Goal: Transaction & Acquisition: Purchase product/service

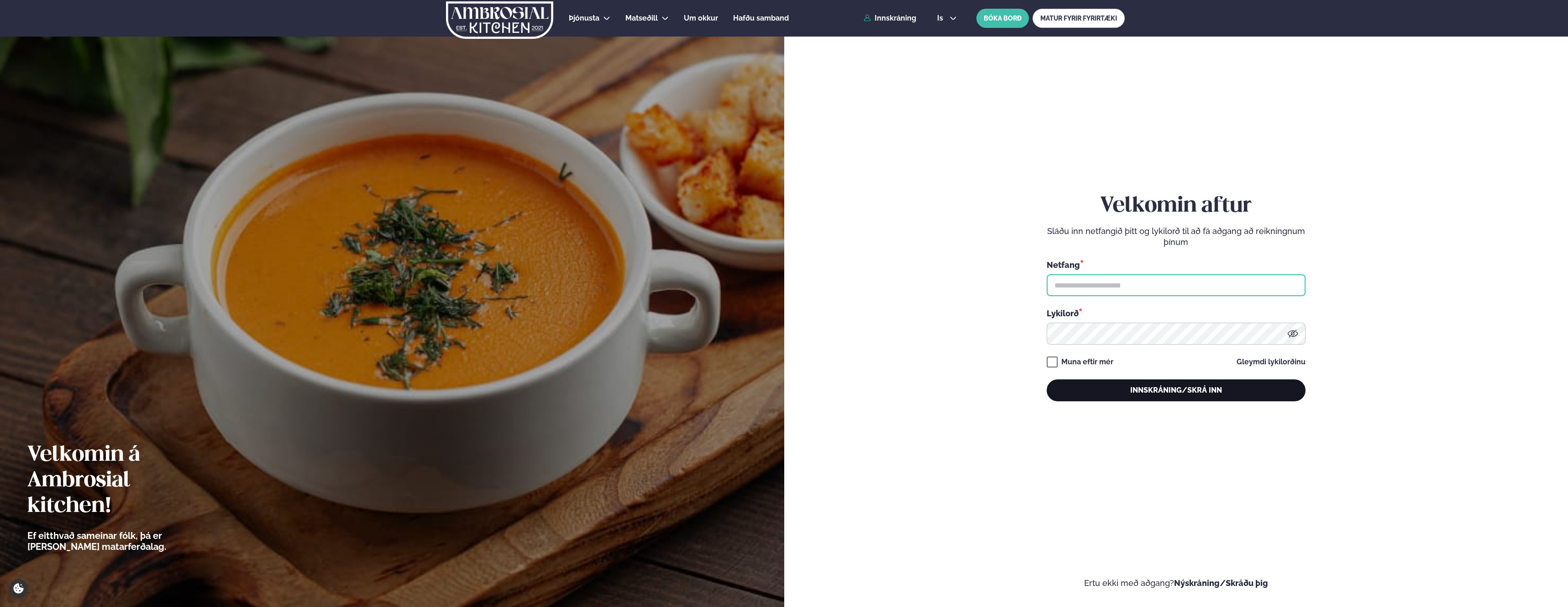
type input "**********"
click at [1177, 388] on button "Innskráning/Skrá inn" at bounding box center [1176, 390] width 259 height 22
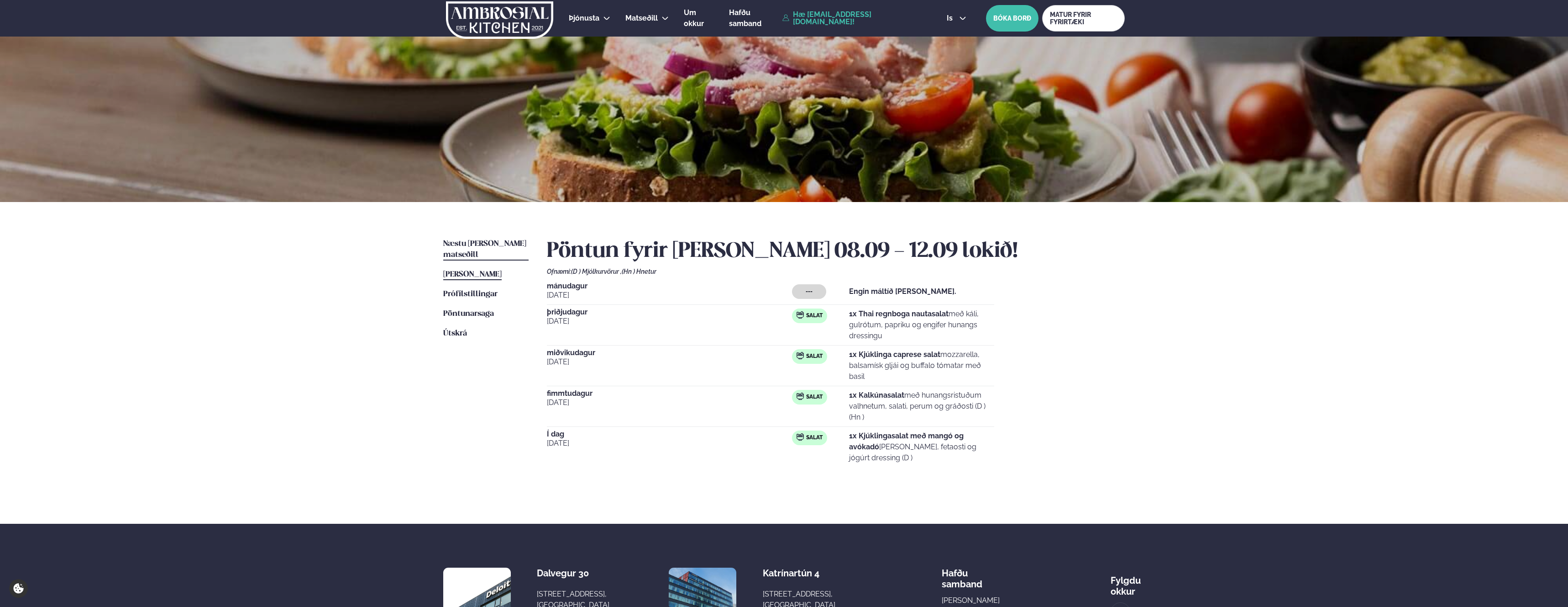
click at [467, 239] on link "Næstu [PERSON_NAME] matseðill Næsta vika" at bounding box center [486, 249] width 85 height 22
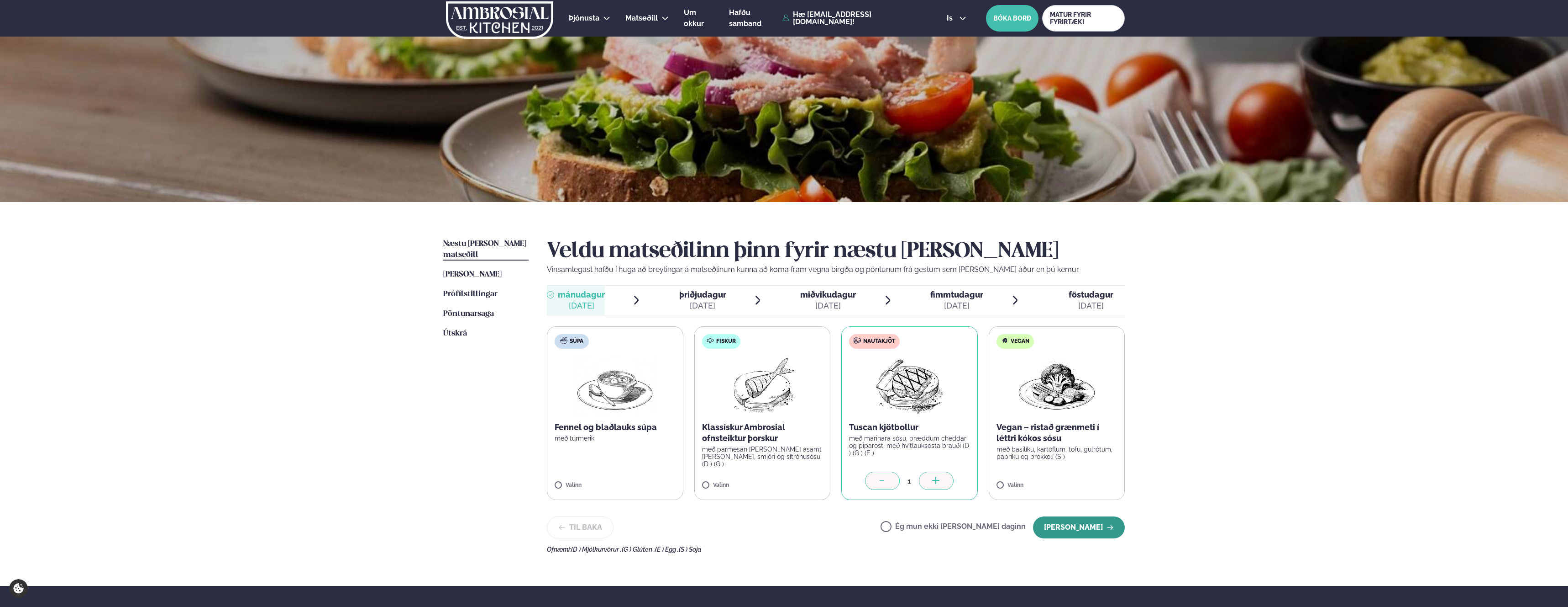
click at [1070, 526] on button "[PERSON_NAME]" at bounding box center [1079, 527] width 92 height 22
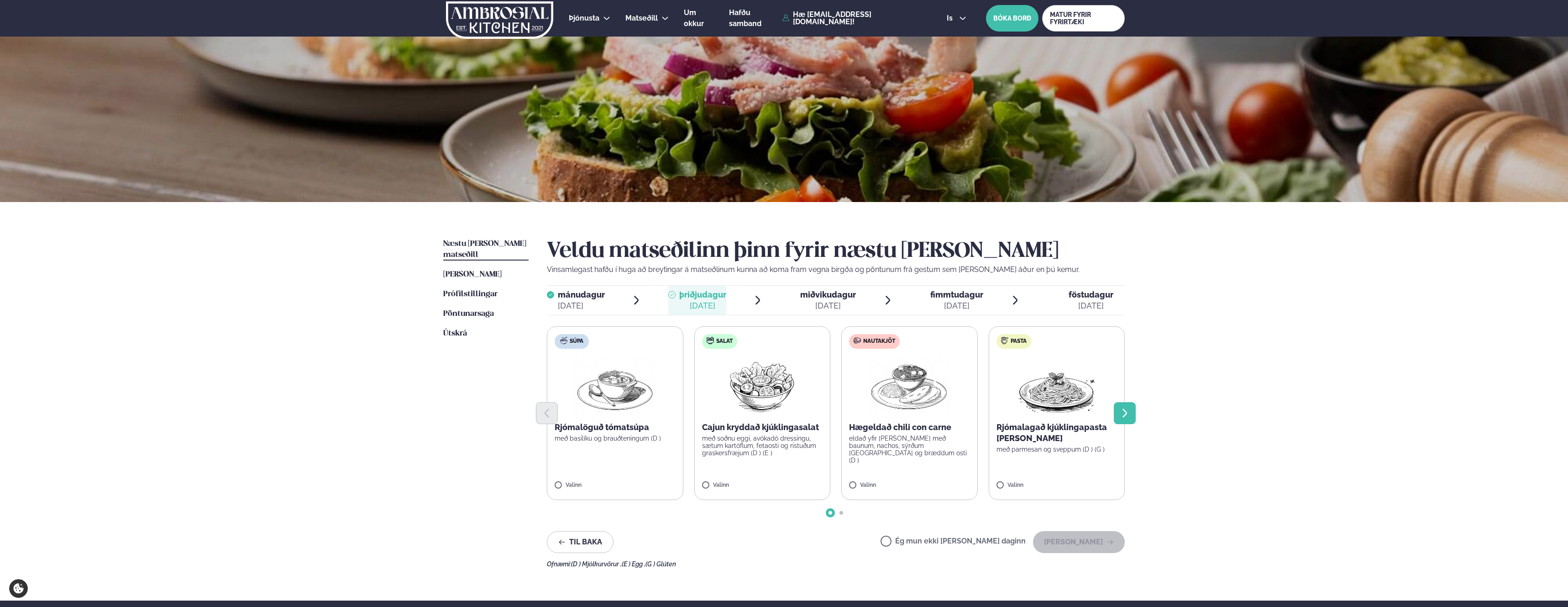
click at [1117, 420] on button "Next slide" at bounding box center [1124, 413] width 22 height 22
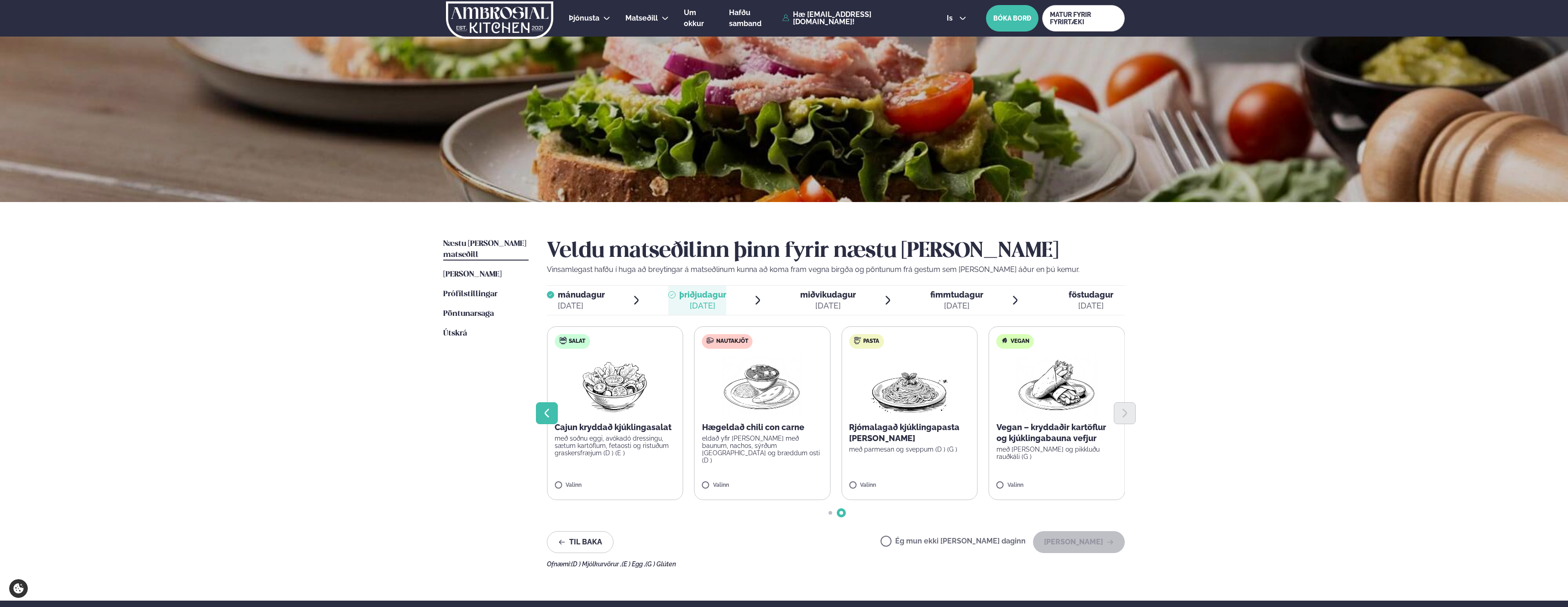
click at [553, 417] on button "Previous slide" at bounding box center [547, 413] width 22 height 22
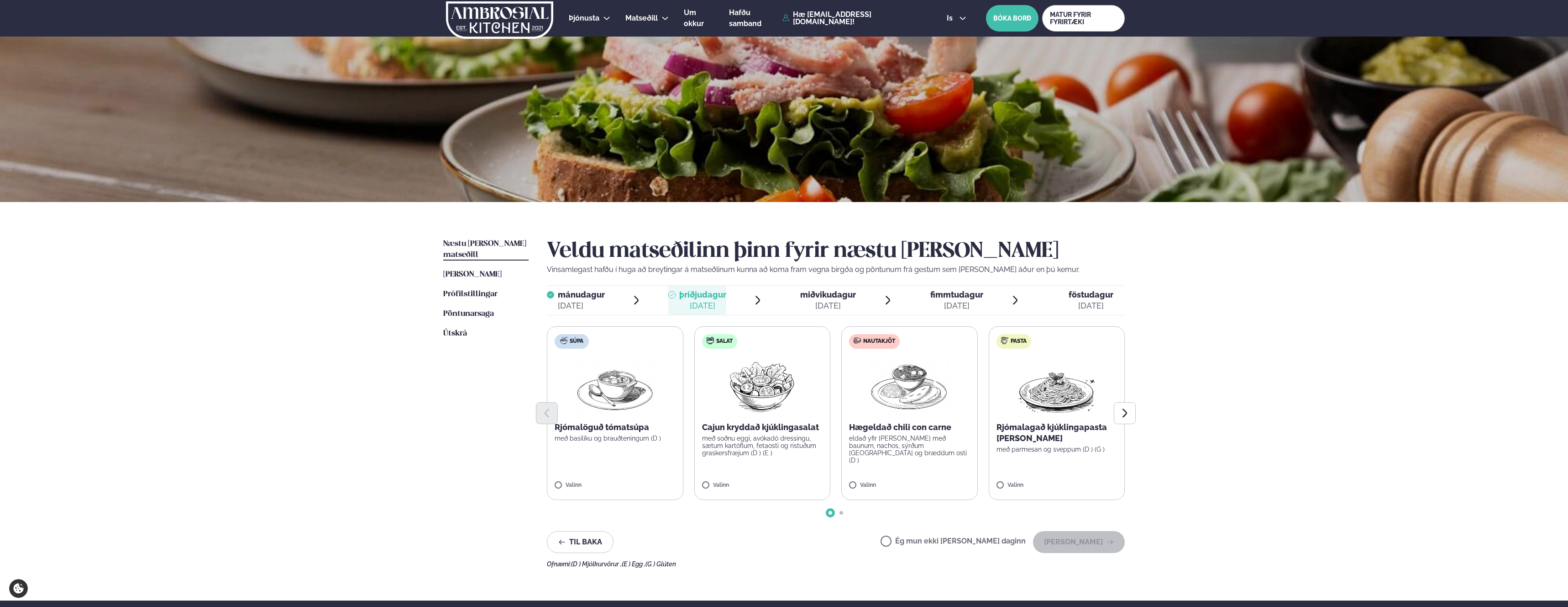
click at [604, 308] on div "[DATE]" at bounding box center [582, 305] width 47 height 11
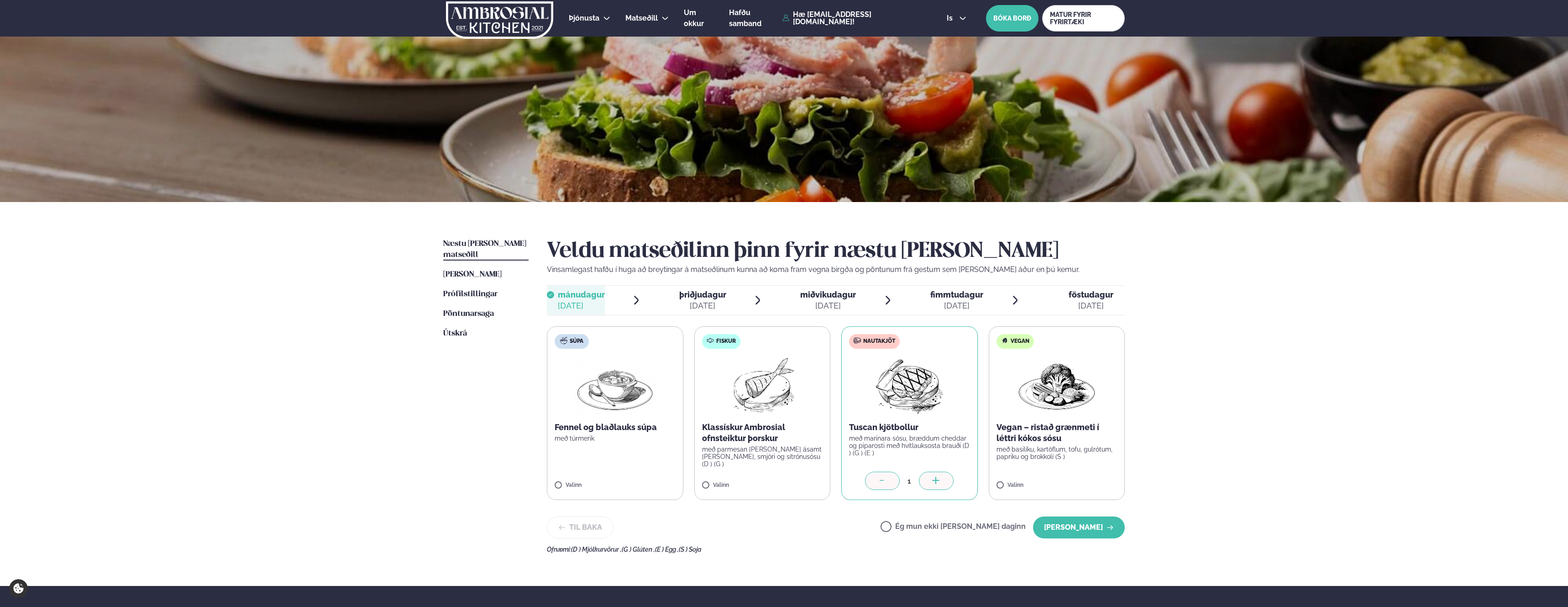
click at [676, 297] on span "þriðjudagur þri. [DATE]" at bounding box center [697, 300] width 58 height 29
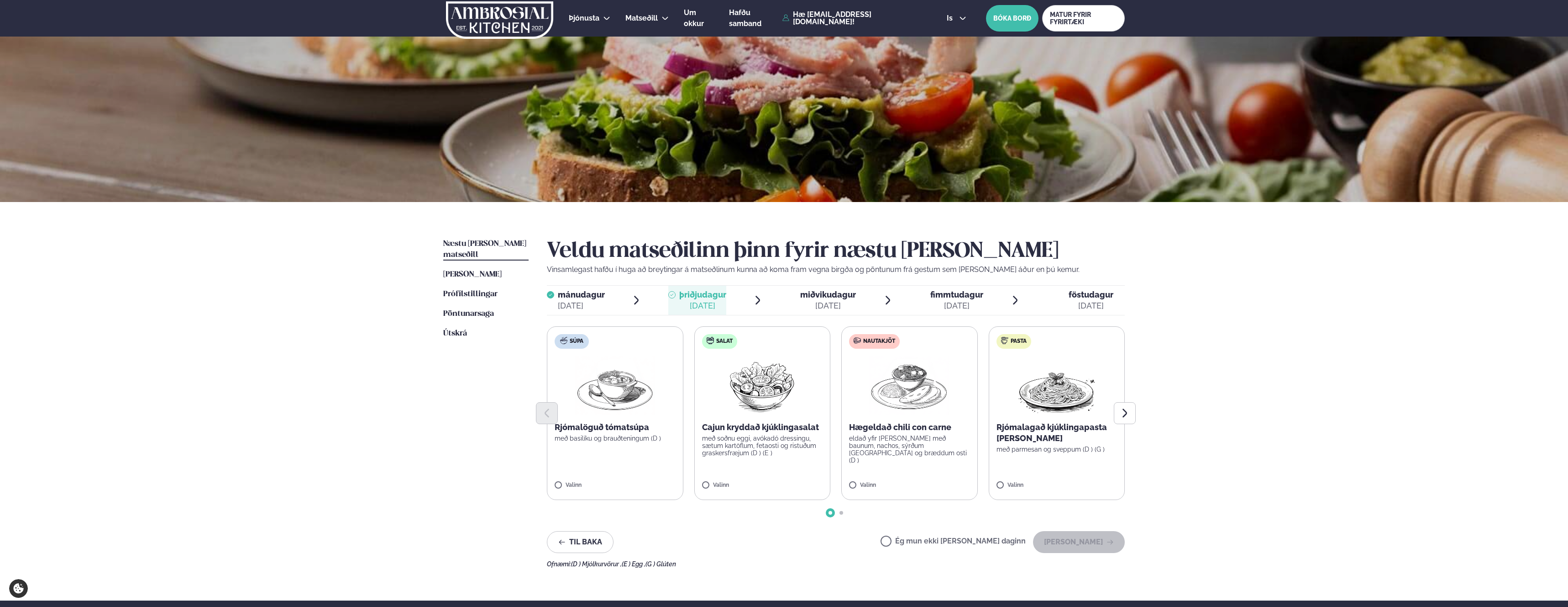
click at [1034, 438] on p "Rjómalagað kjúklingapasta [PERSON_NAME]" at bounding box center [1056, 433] width 121 height 22
click at [1007, 480] on label "Pasta Rjómalagað kjúklingapasta [PERSON_NAME] með parmesan og sveppum (D ) (G )…" at bounding box center [1056, 413] width 136 height 174
click at [1067, 548] on button "[PERSON_NAME]" at bounding box center [1079, 542] width 92 height 22
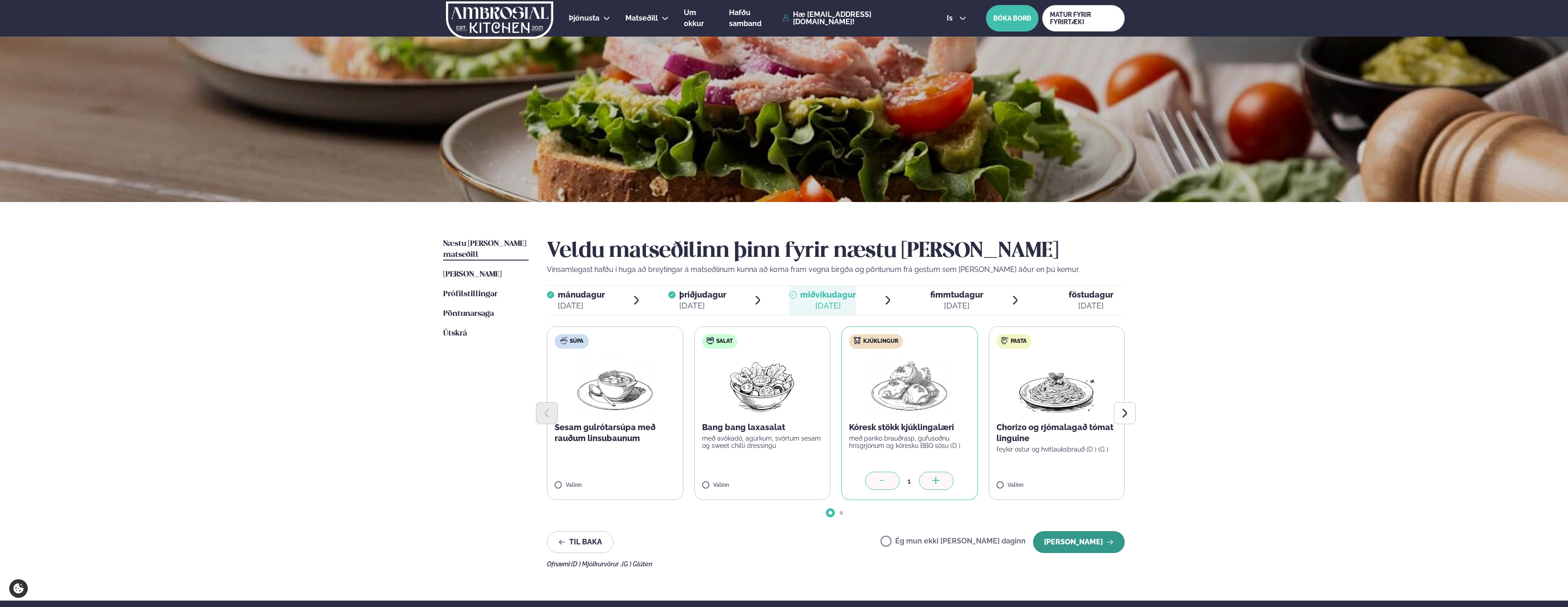
click at [1052, 538] on button "[PERSON_NAME]" at bounding box center [1079, 542] width 92 height 22
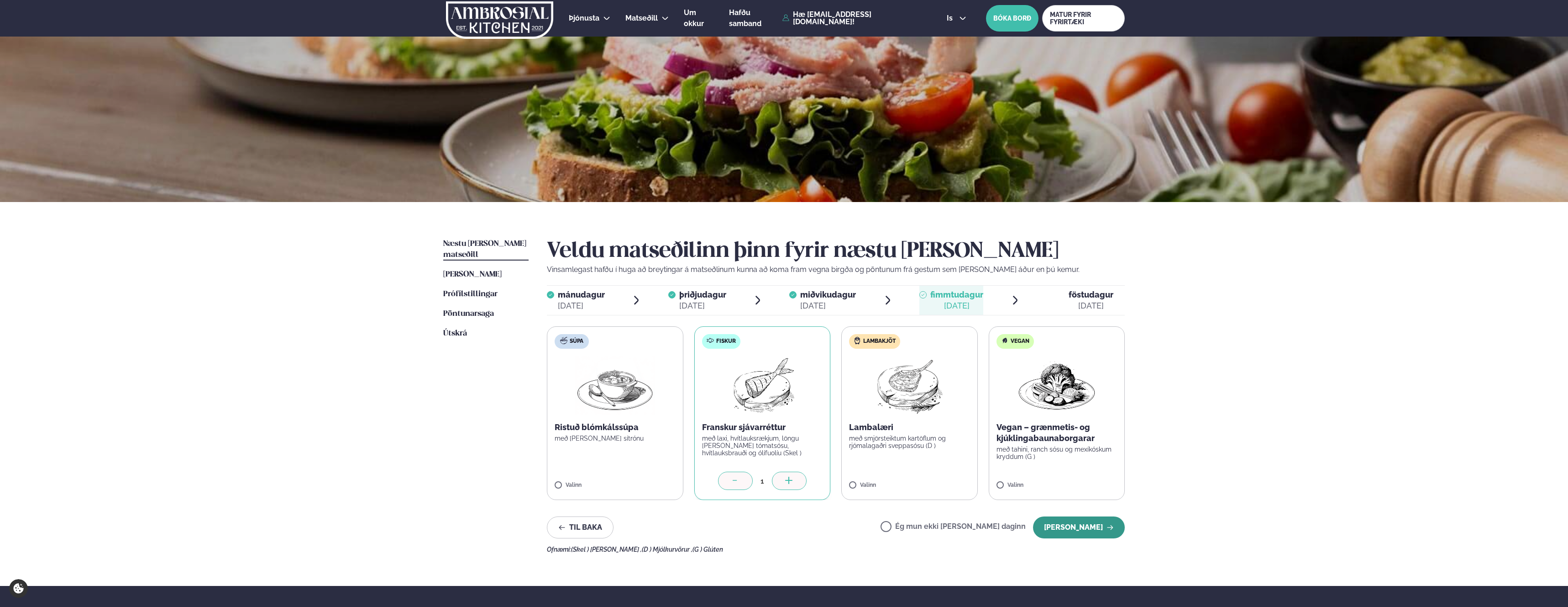
click at [1072, 522] on button "[PERSON_NAME]" at bounding box center [1079, 527] width 92 height 22
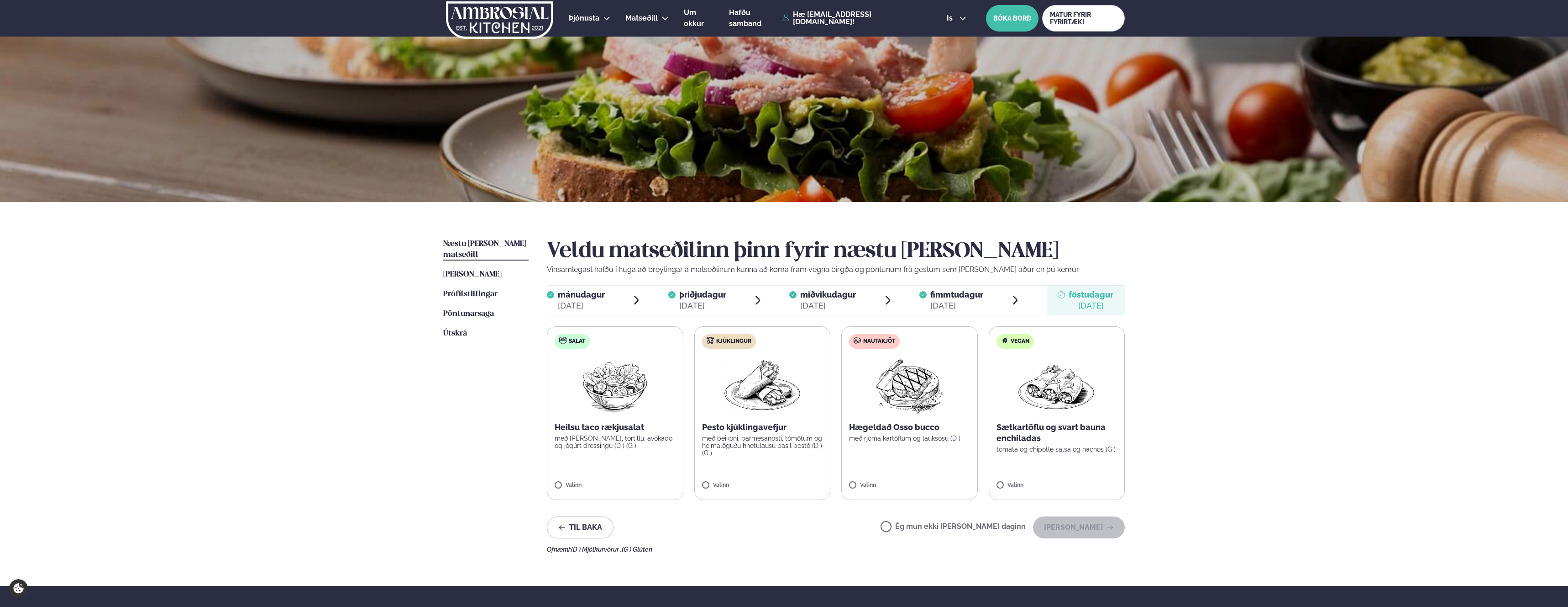
click at [951, 291] on span "fimmtudagur" at bounding box center [957, 294] width 53 height 10
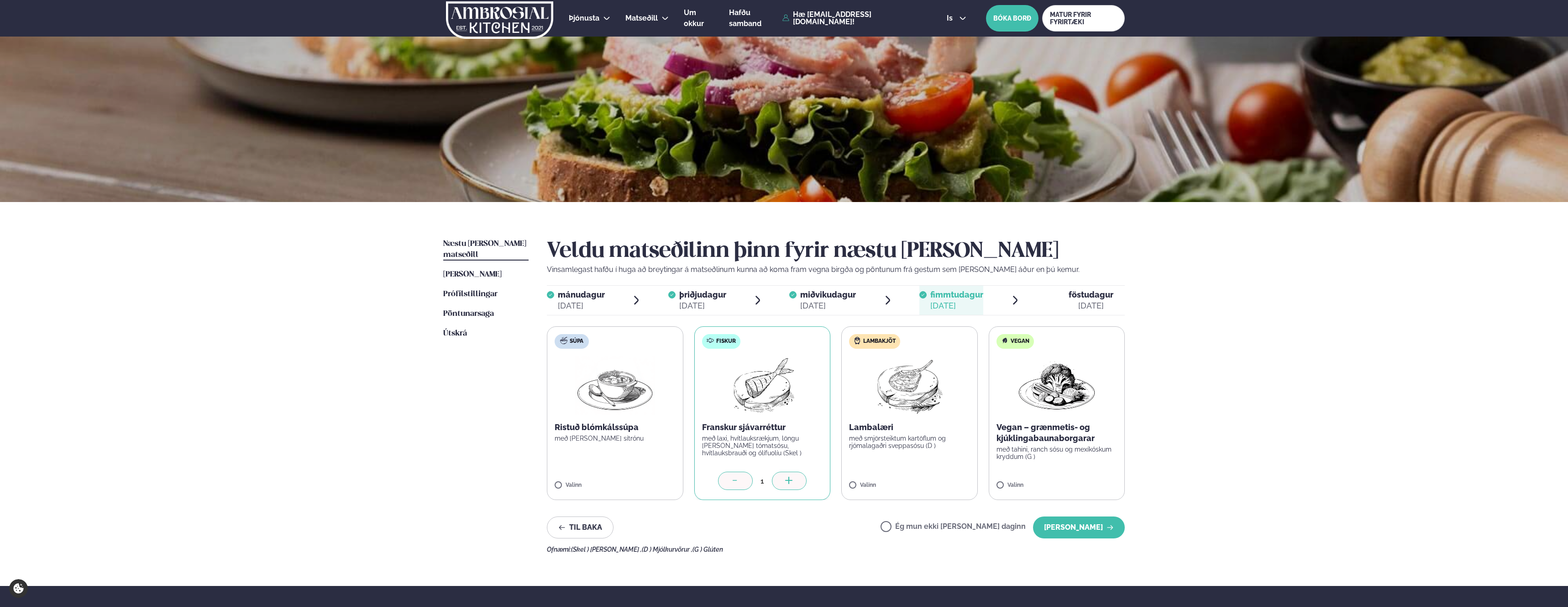
click at [733, 481] on icon at bounding box center [735, 481] width 9 height 9
click at [1064, 525] on button "[PERSON_NAME]" at bounding box center [1079, 527] width 92 height 22
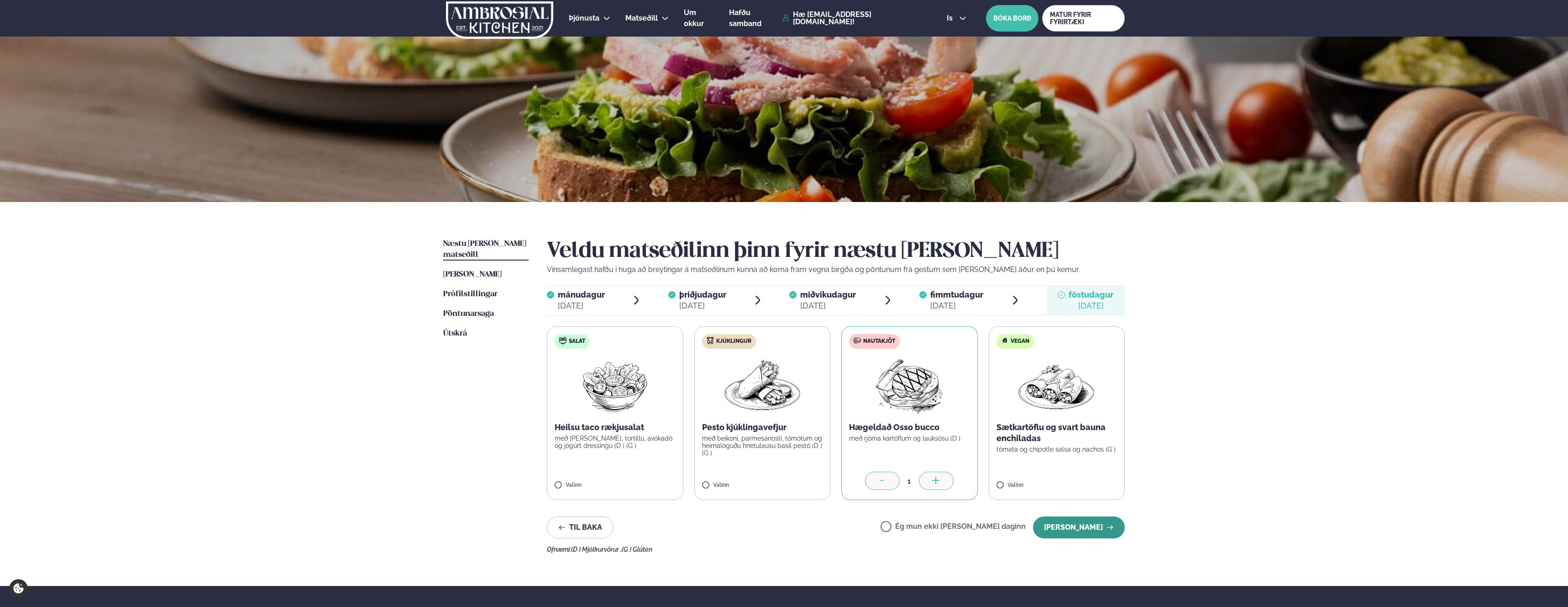
click at [1053, 522] on button "[PERSON_NAME]" at bounding box center [1079, 527] width 92 height 22
